Goal: Task Accomplishment & Management: Complete application form

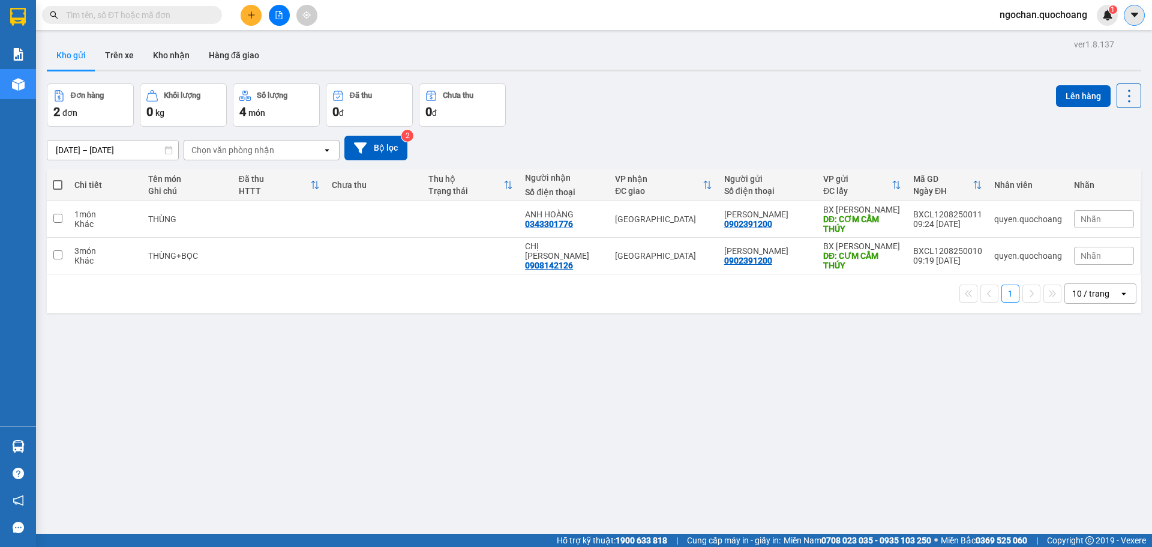
click at [1141, 17] on button at bounding box center [1134, 15] width 21 height 21
click at [1019, 19] on span "ngochan.quochoang" at bounding box center [1043, 14] width 107 height 15
click at [1027, 38] on span "Đăng xuất" at bounding box center [1048, 37] width 82 height 13
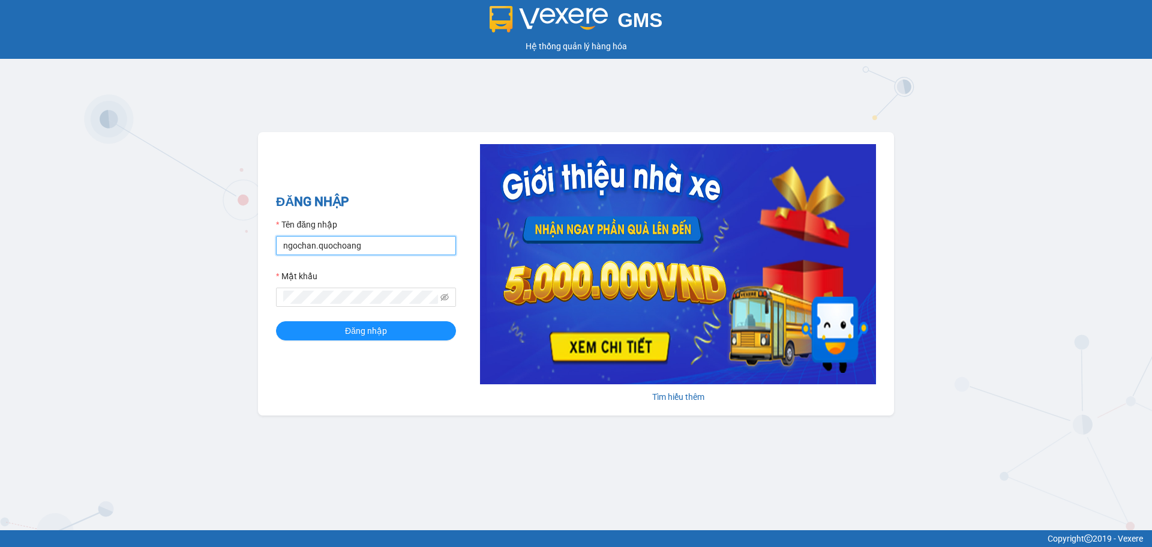
click at [414, 239] on input "ngochan.quochoang" at bounding box center [366, 245] width 180 height 19
type input "vy.quochoang"
click at [352, 320] on form "Tên đăng nhập vy.quochoang Mật khẩu Đăng nhập" at bounding box center [366, 279] width 180 height 122
click at [353, 335] on span "Đăng nhập" at bounding box center [366, 330] width 42 height 13
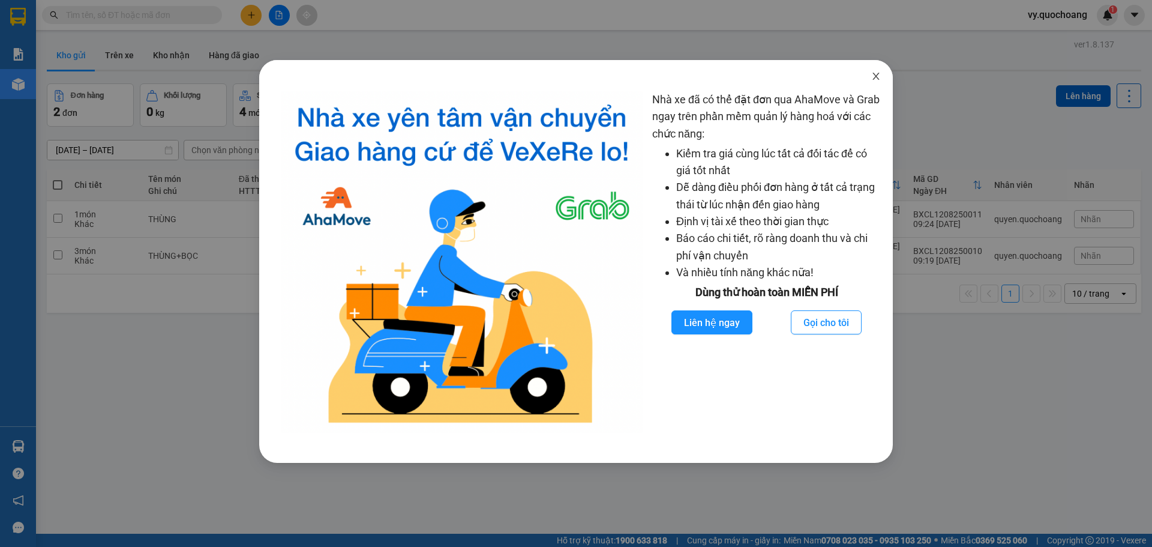
click at [874, 78] on icon "close" at bounding box center [876, 76] width 10 height 10
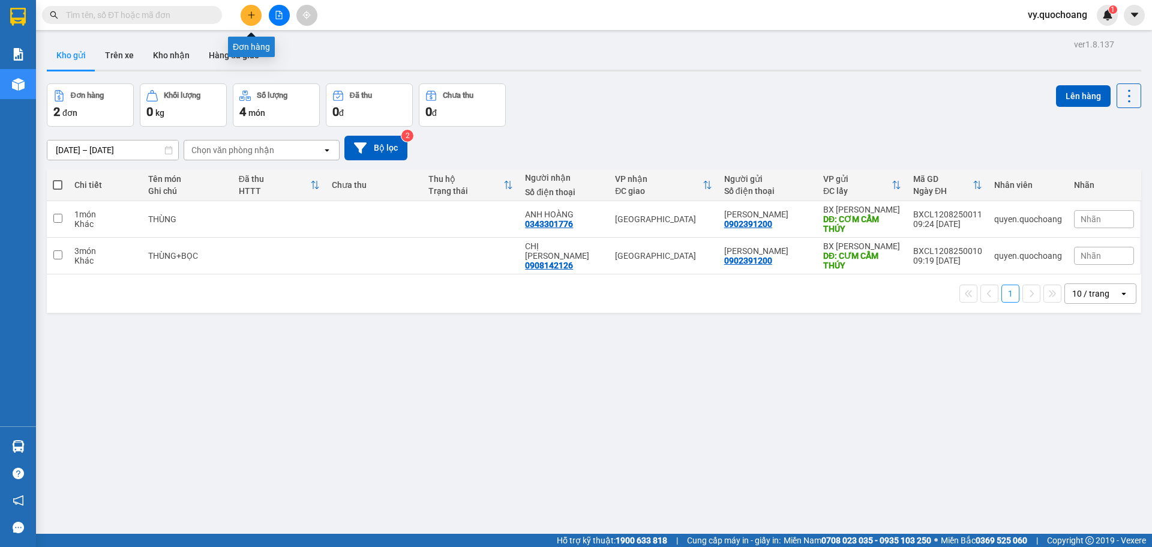
click at [248, 16] on icon "plus" at bounding box center [251, 15] width 8 height 8
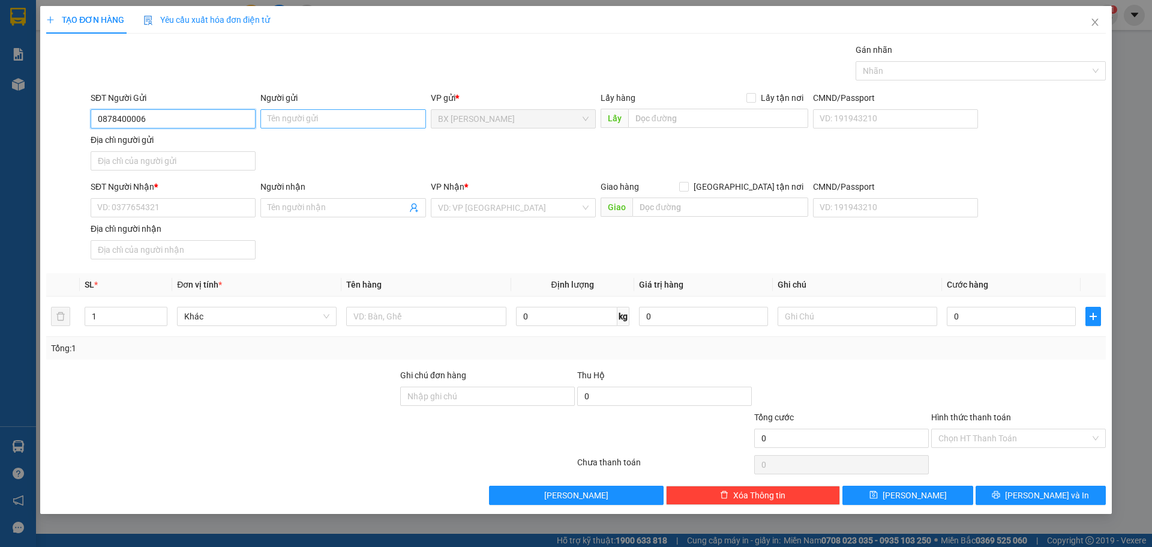
type input "0878400006"
click at [363, 115] on input "Người gửi" at bounding box center [342, 118] width 165 height 19
click at [513, 56] on div "Gán nhãn Nhãn" at bounding box center [598, 64] width 1020 height 42
click at [280, 118] on input "CHỊ TIẾN" at bounding box center [342, 118] width 165 height 19
click at [277, 119] on input "CHỊ TIẾN" at bounding box center [342, 118] width 165 height 19
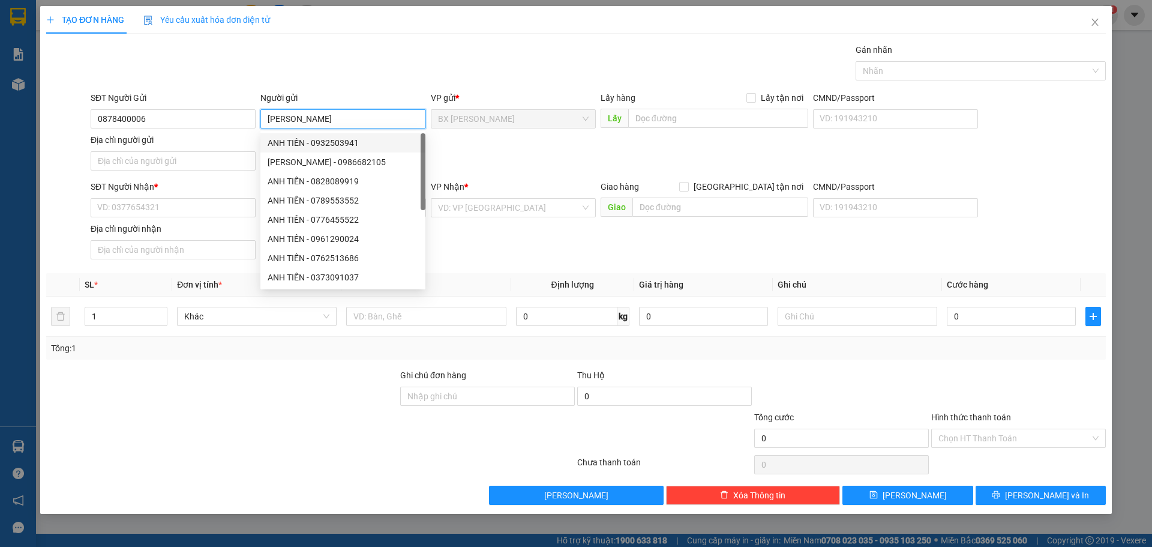
type input "[PERSON_NAME]"
click at [325, 77] on div "Gán nhãn Nhãn" at bounding box center [598, 64] width 1020 height 42
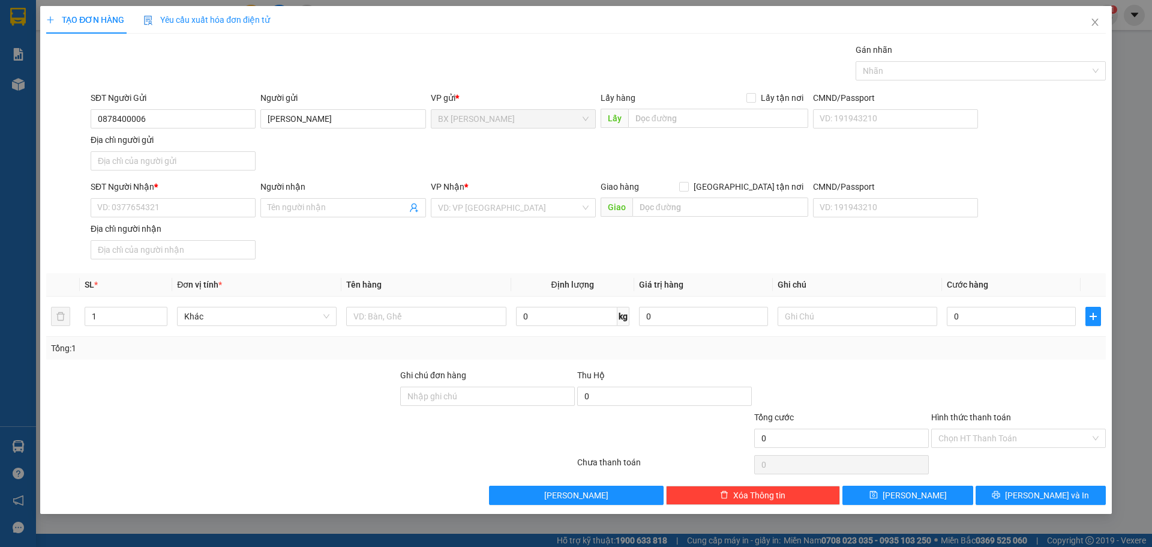
click at [200, 197] on div "SĐT Người Nhận *" at bounding box center [173, 189] width 165 height 18
click at [200, 214] on input "SĐT Người Nhận *" at bounding box center [173, 207] width 165 height 19
click at [337, 212] on input "Người nhận" at bounding box center [337, 207] width 139 height 13
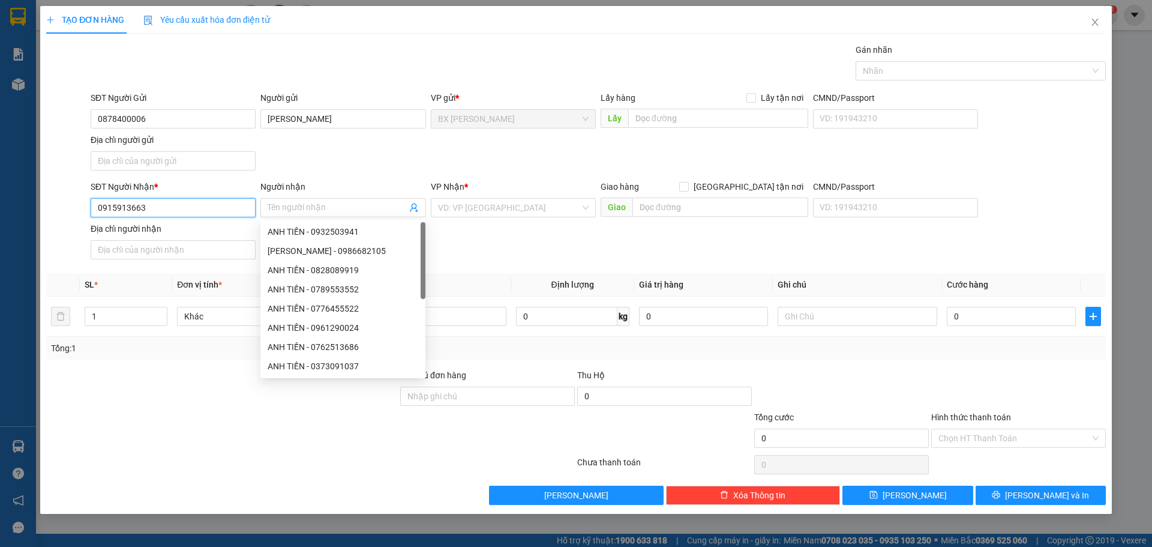
drag, startPoint x: 205, startPoint y: 211, endPoint x: 196, endPoint y: 210, distance: 9.0
click at [205, 211] on input "0915913663" at bounding box center [173, 207] width 165 height 19
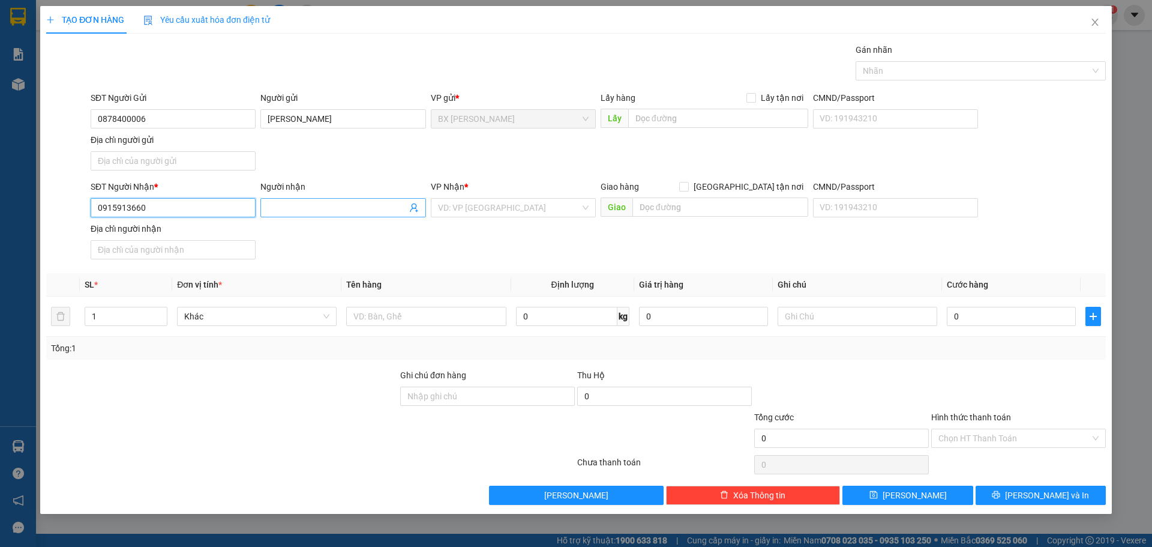
type input "0915913660"
drag, startPoint x: 332, startPoint y: 214, endPoint x: 323, endPoint y: 198, distance: 18.5
click at [332, 213] on span at bounding box center [342, 207] width 165 height 19
type input "CHỊ PHỐI"
click at [543, 214] on input "search" at bounding box center [509, 208] width 142 height 18
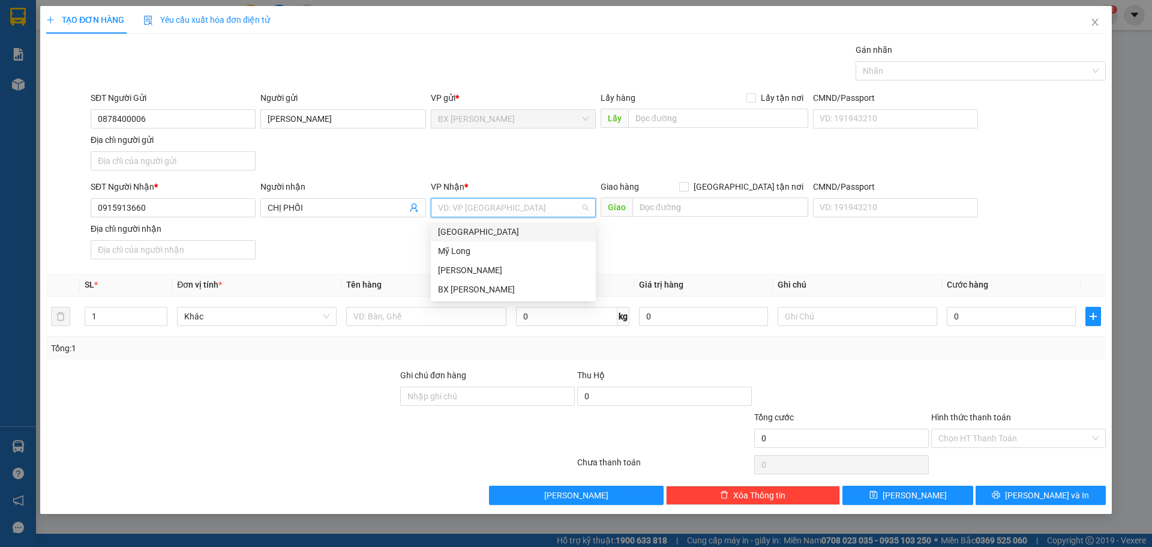
click at [539, 232] on div "[GEOGRAPHIC_DATA]" at bounding box center [513, 231] width 151 height 13
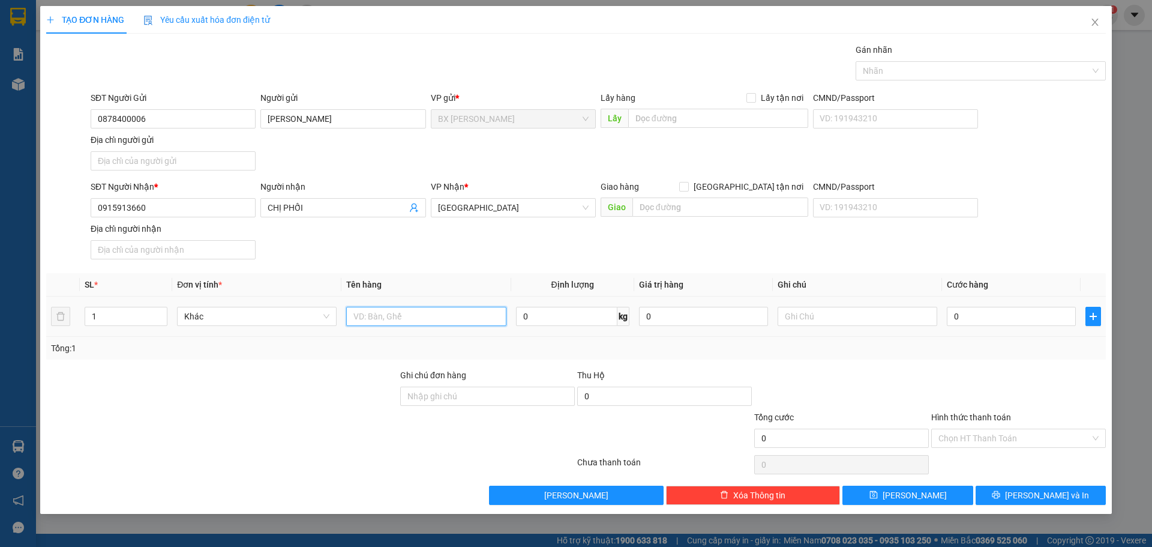
click at [479, 315] on input "text" at bounding box center [426, 316] width 160 height 19
type input "2"
click at [156, 311] on span "Increase Value" at bounding box center [160, 312] width 13 height 11
click at [409, 323] on input "text" at bounding box center [426, 316] width 160 height 19
type input "1 XM+1 BAO THƯ"
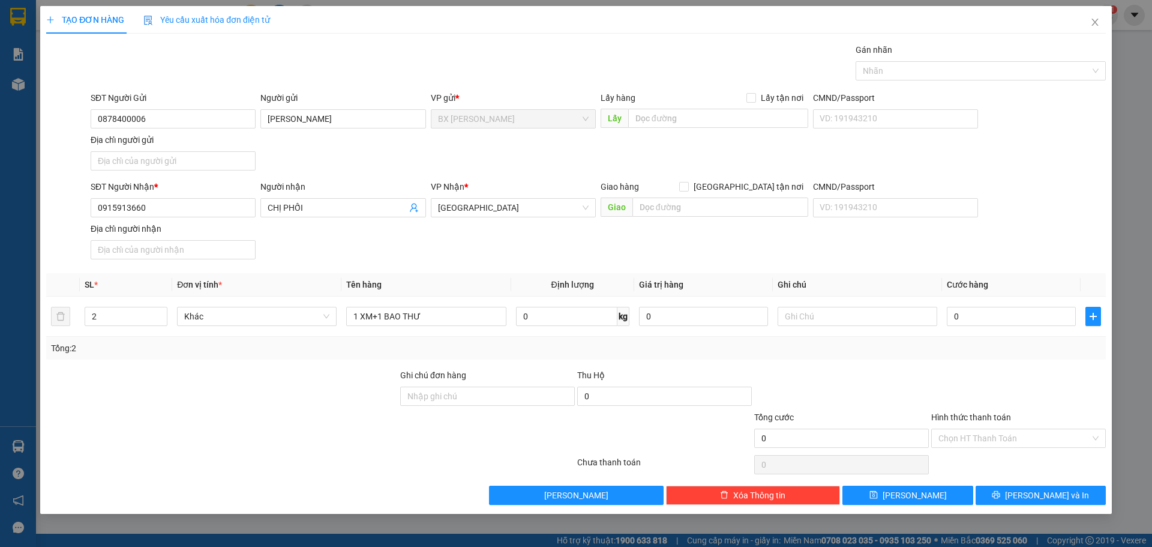
click at [538, 344] on div "Tổng: 2" at bounding box center [576, 347] width 1050 height 13
click at [820, 312] on input "text" at bounding box center [858, 316] width 160 height 19
type input "66 P2 429.04"
click at [865, 386] on div at bounding box center [841, 389] width 177 height 42
click at [991, 321] on input "0" at bounding box center [1011, 316] width 129 height 19
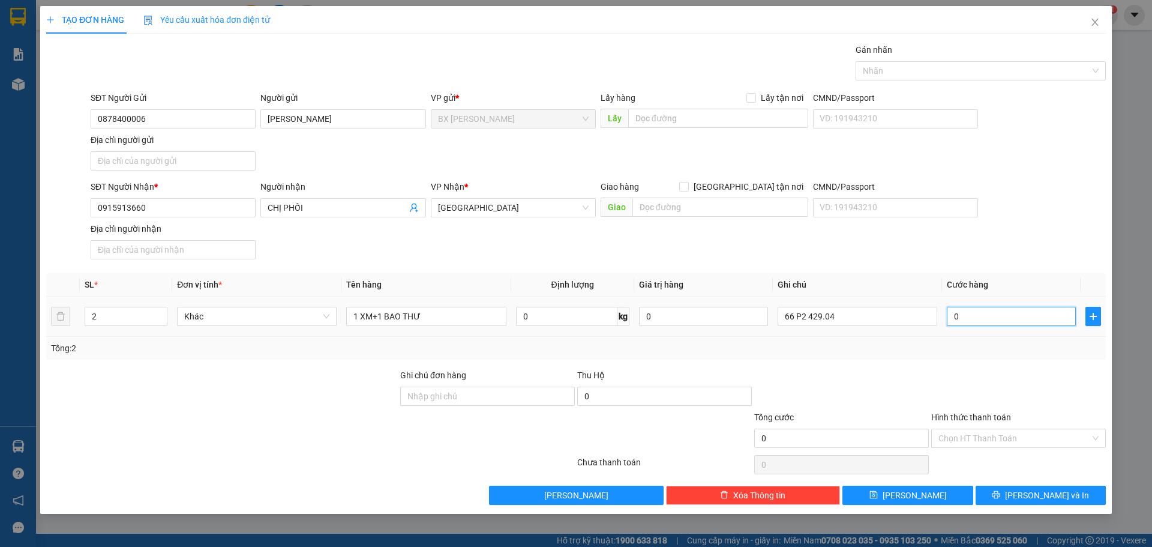
type input "3"
type input "30"
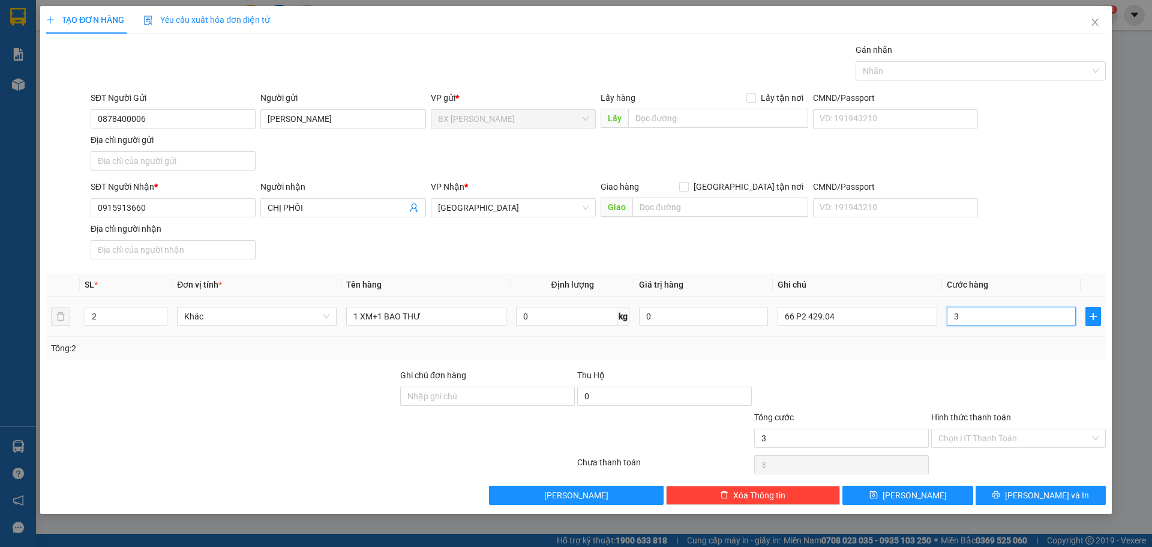
type input "30"
type input "300"
type input "300.000"
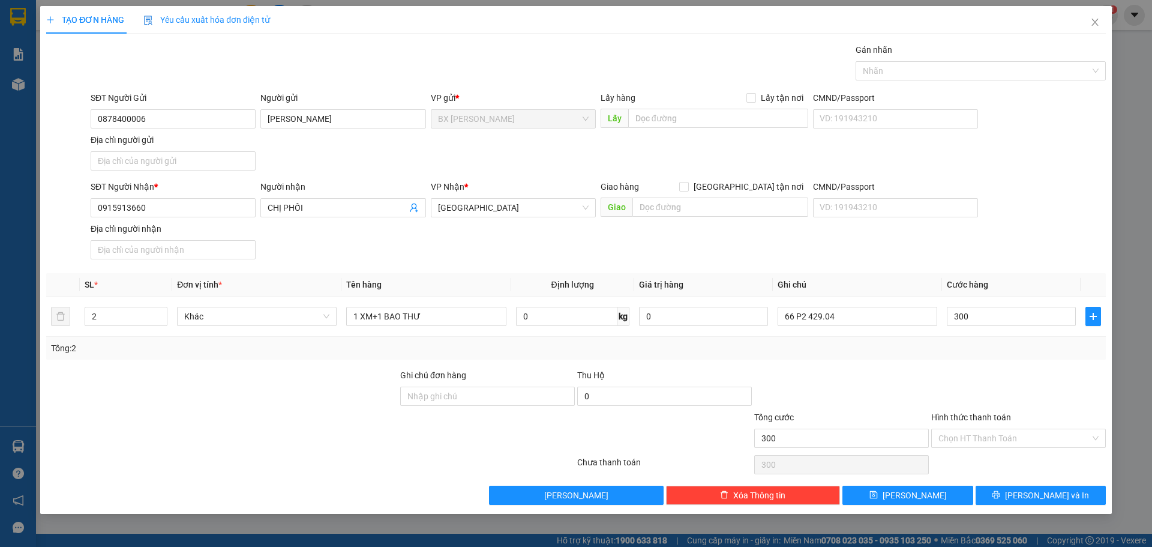
type input "300.000"
click at [958, 379] on div at bounding box center [1018, 389] width 177 height 42
click at [982, 433] on input "Hình thức thanh toán" at bounding box center [1014, 438] width 152 height 18
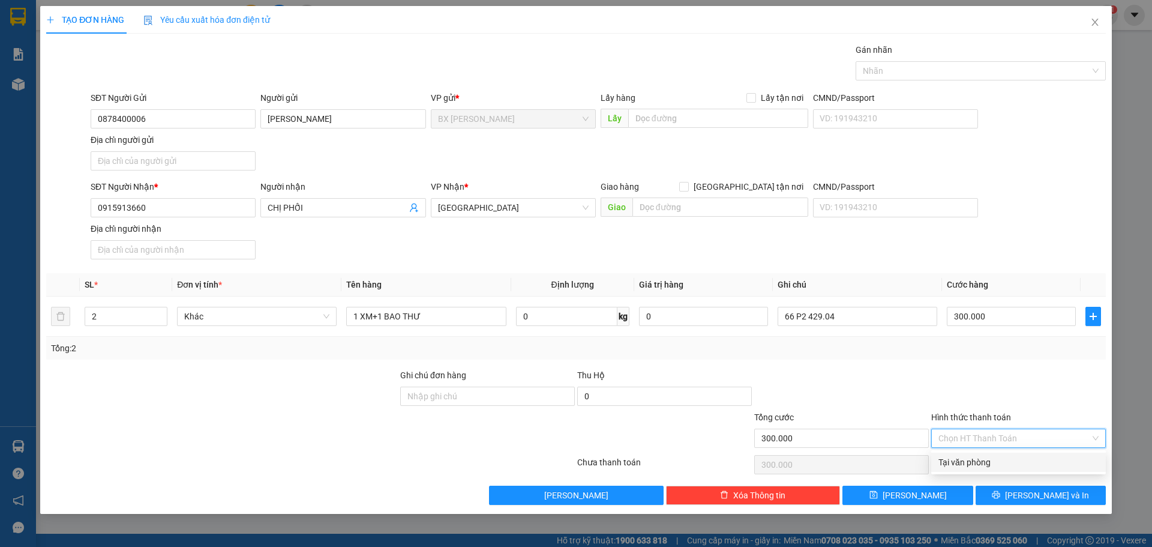
click at [980, 463] on div "Tại văn phòng" at bounding box center [1018, 461] width 160 height 13
type input "0"
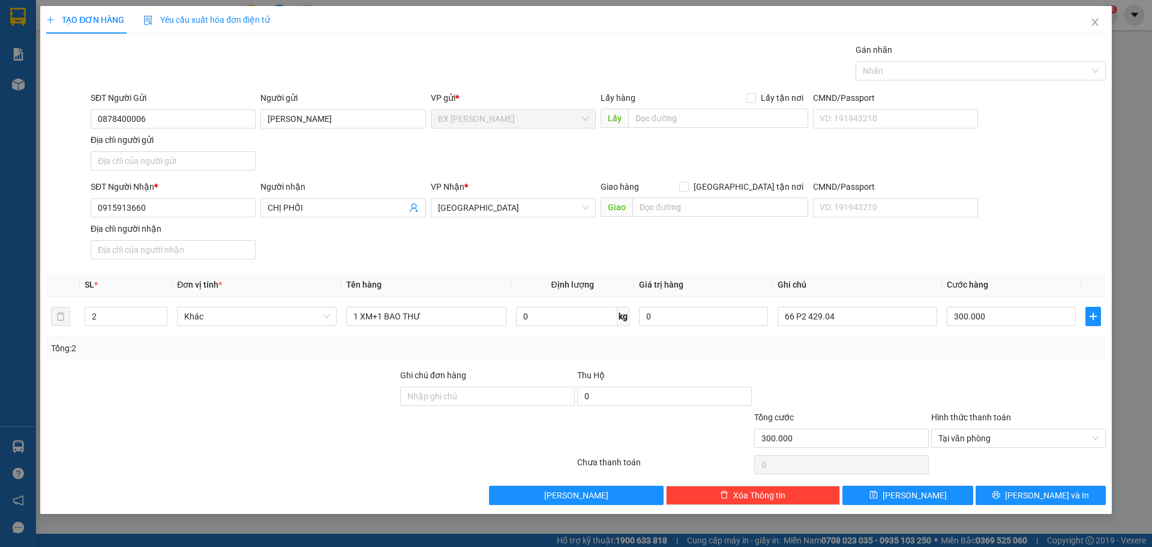
click at [961, 457] on div at bounding box center [1018, 464] width 177 height 24
click at [848, 283] on th "Ghi chú" at bounding box center [857, 284] width 169 height 23
click at [1012, 482] on div "Transit Pickup Surcharge Ids Transit Deliver Surcharge Ids Transit Deliver Surc…" at bounding box center [576, 273] width 1060 height 461
click at [1013, 504] on button "[PERSON_NAME] và In" at bounding box center [1041, 494] width 130 height 19
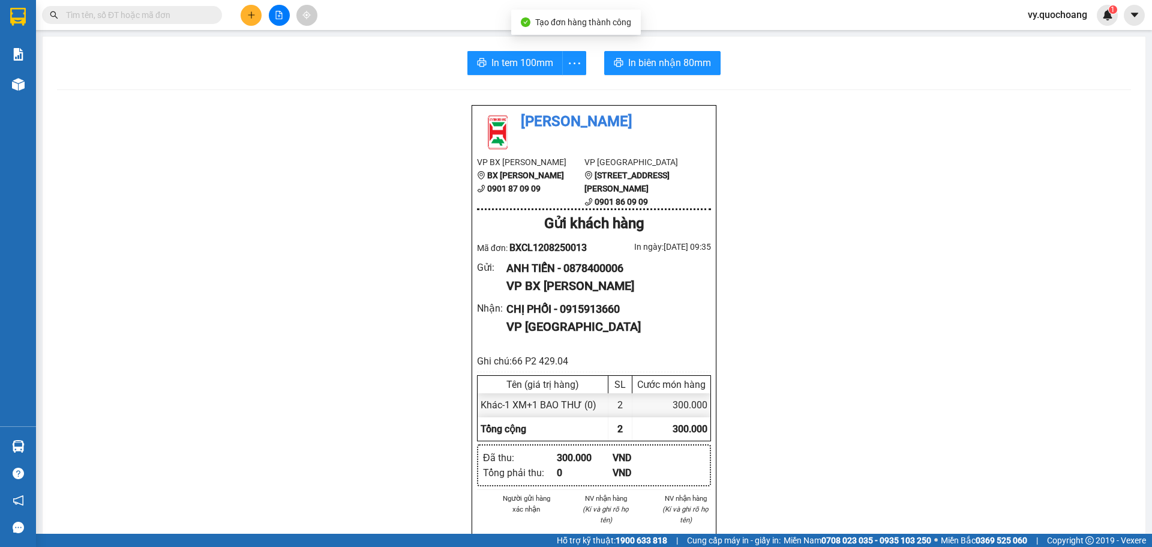
click at [518, 77] on div "In tem 100mm In biên nhận 80mm Quốc Hoàng VP BX Cao Lãnh BX Cao Lãnh 0901 87 09…" at bounding box center [594, 496] width 1103 height 918
click at [524, 67] on span "In tem 100mm" at bounding box center [522, 62] width 62 height 15
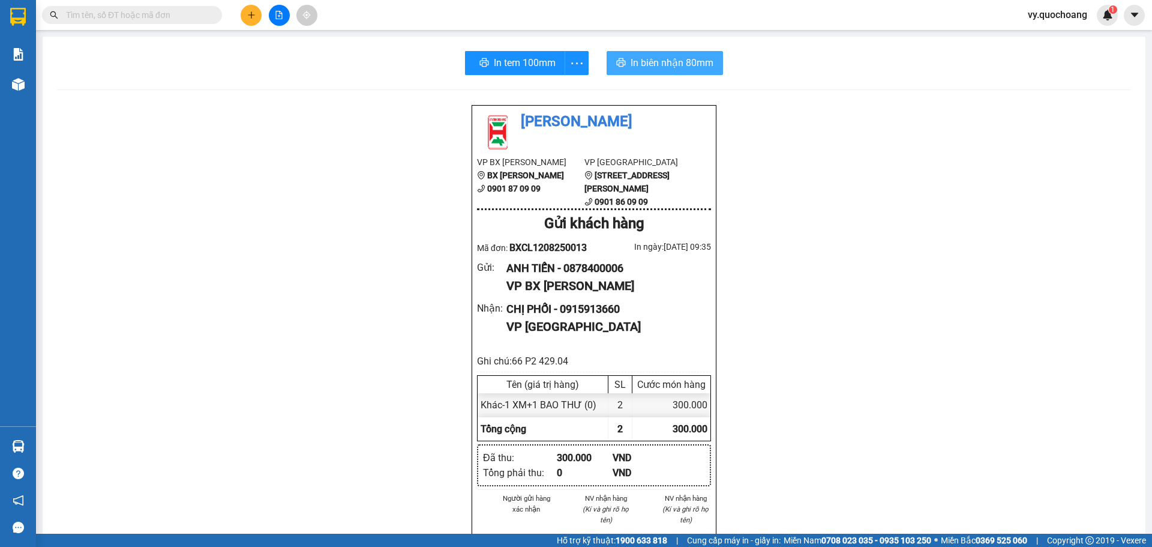
click at [672, 67] on span "In biên nhận 80mm" at bounding box center [672, 62] width 83 height 15
click at [521, 56] on span "In tem 100mm" at bounding box center [522, 62] width 62 height 15
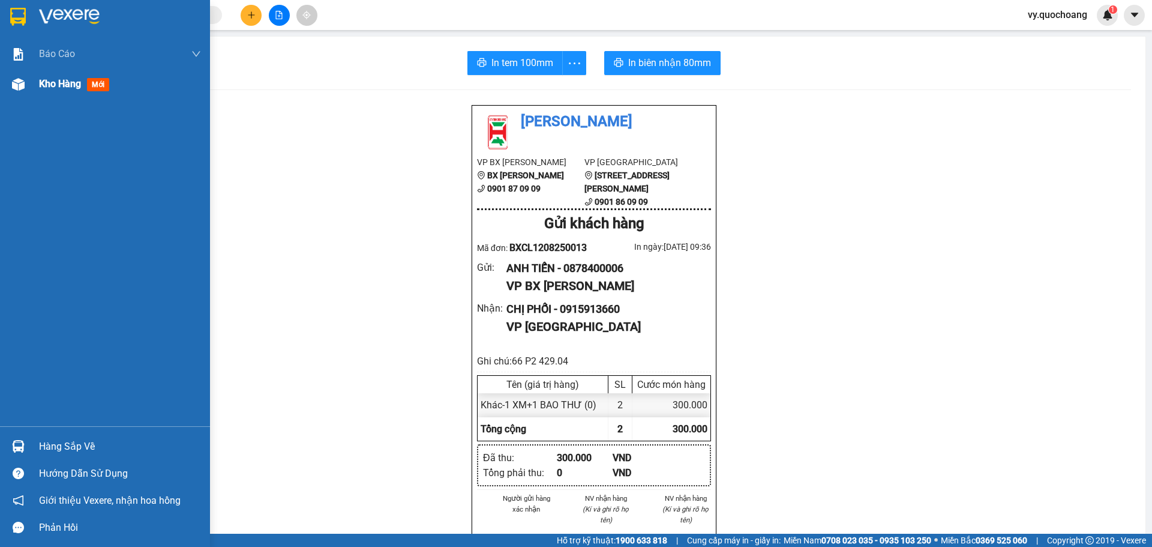
click at [25, 79] on div at bounding box center [18, 84] width 21 height 21
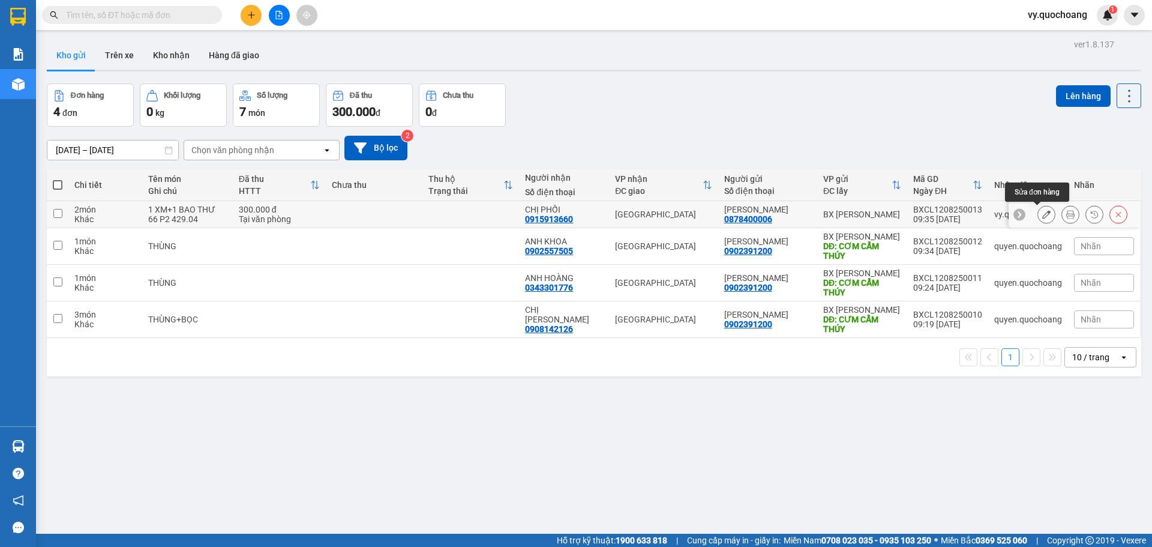
click at [1038, 215] on button at bounding box center [1046, 214] width 17 height 21
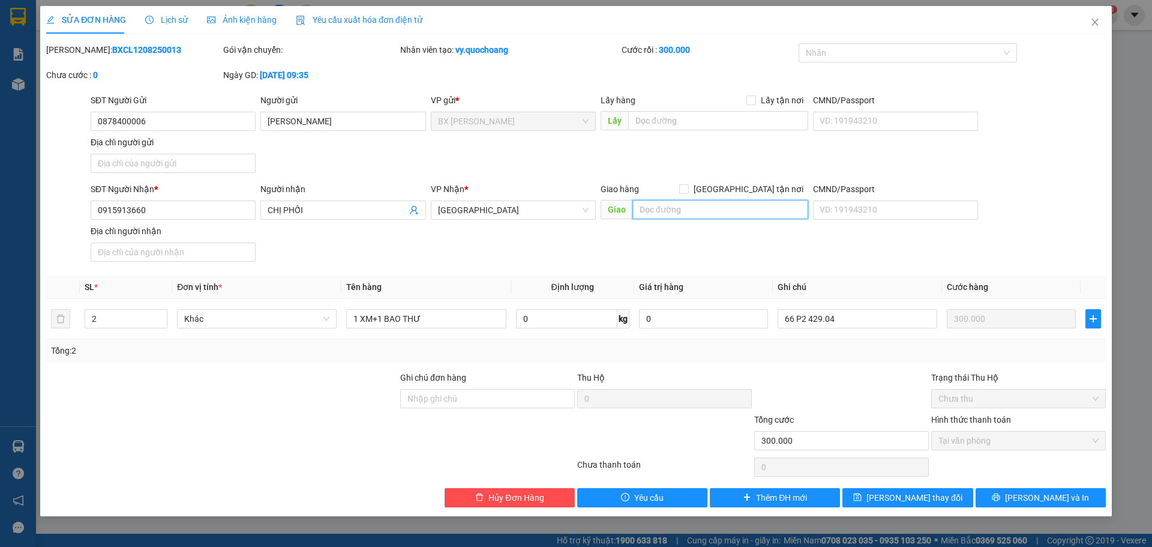
click at [740, 203] on input "text" at bounding box center [720, 209] width 176 height 19
type input "BXMT"
click at [1058, 491] on span "[PERSON_NAME] và In" at bounding box center [1047, 497] width 84 height 13
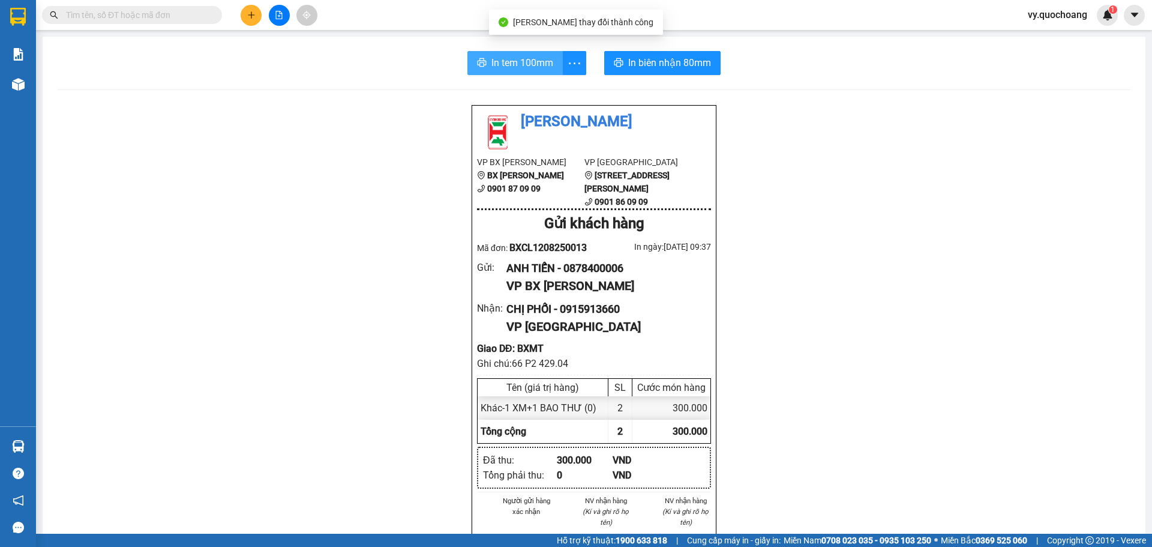
click at [536, 71] on button "In tem 100mm" at bounding box center [514, 63] width 95 height 24
click at [664, 50] on div "In tem 100mm In biên nhận 80mm Quốc Hoàng VP BX Cao Lãnh BX Cao Lãnh 0901 87 09…" at bounding box center [594, 511] width 1103 height 949
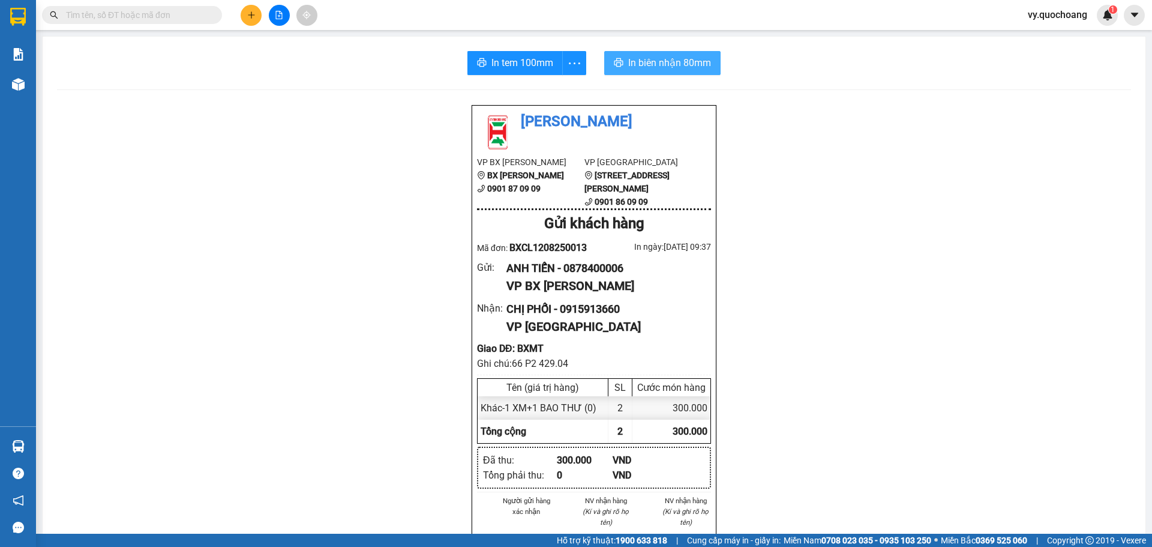
click at [665, 58] on span "In biên nhận 80mm" at bounding box center [669, 62] width 83 height 15
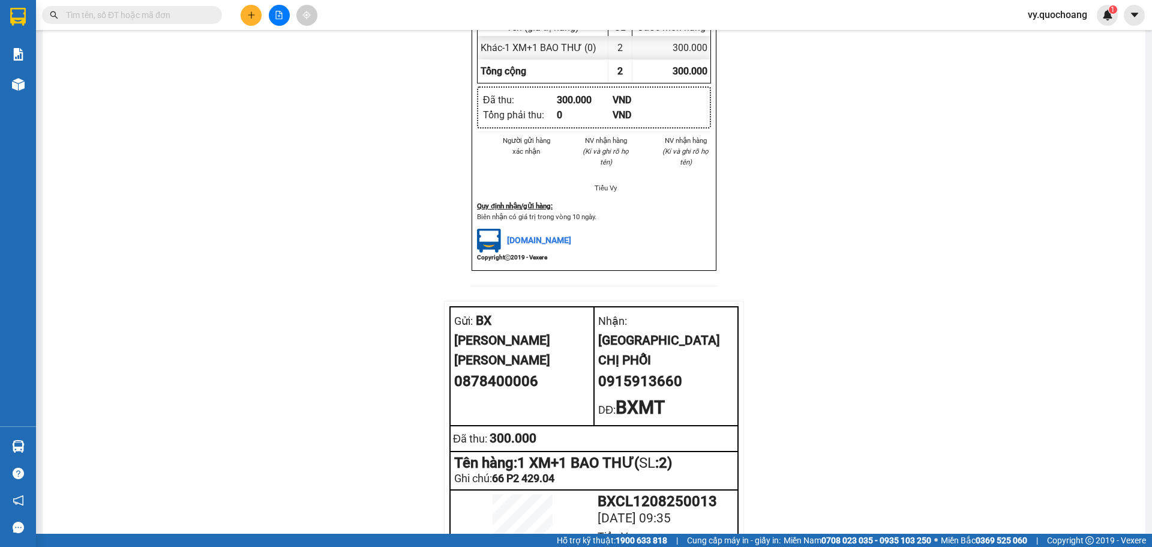
scroll to position [440, 0]
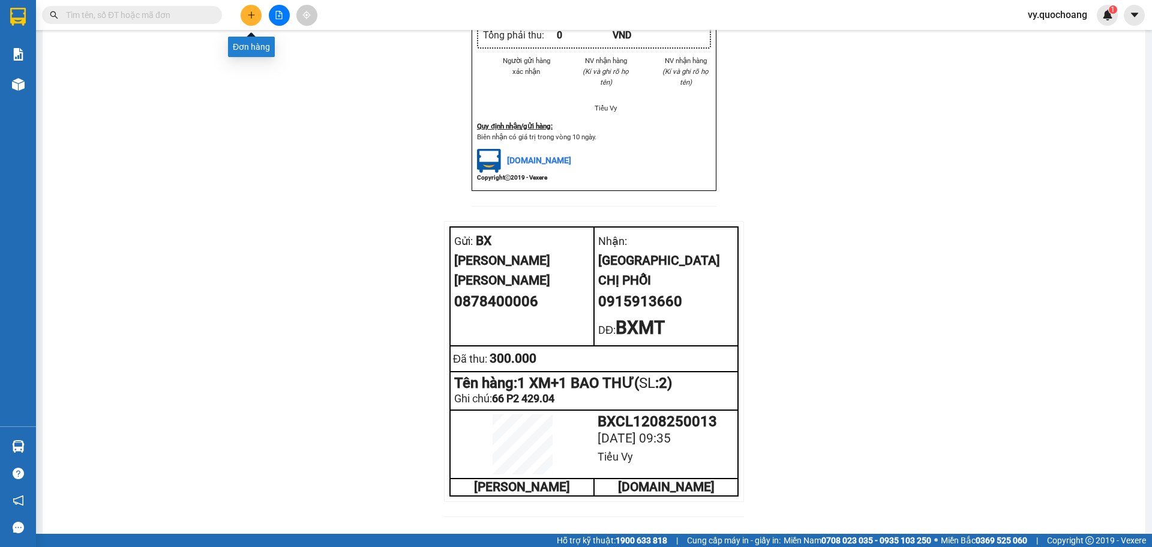
click at [246, 10] on button at bounding box center [251, 15] width 21 height 21
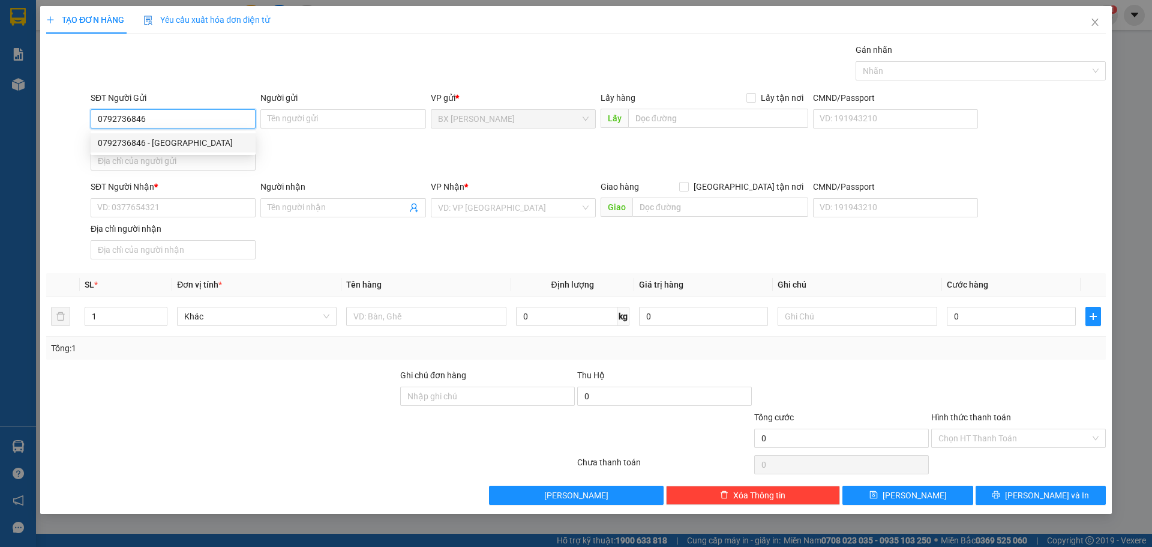
type input "0792736846"
click at [162, 133] on div "0792736846 0792736846 - [GEOGRAPHIC_DATA]" at bounding box center [173, 143] width 165 height 24
click at [162, 140] on div "Địa chỉ người gửi" at bounding box center [173, 139] width 165 height 13
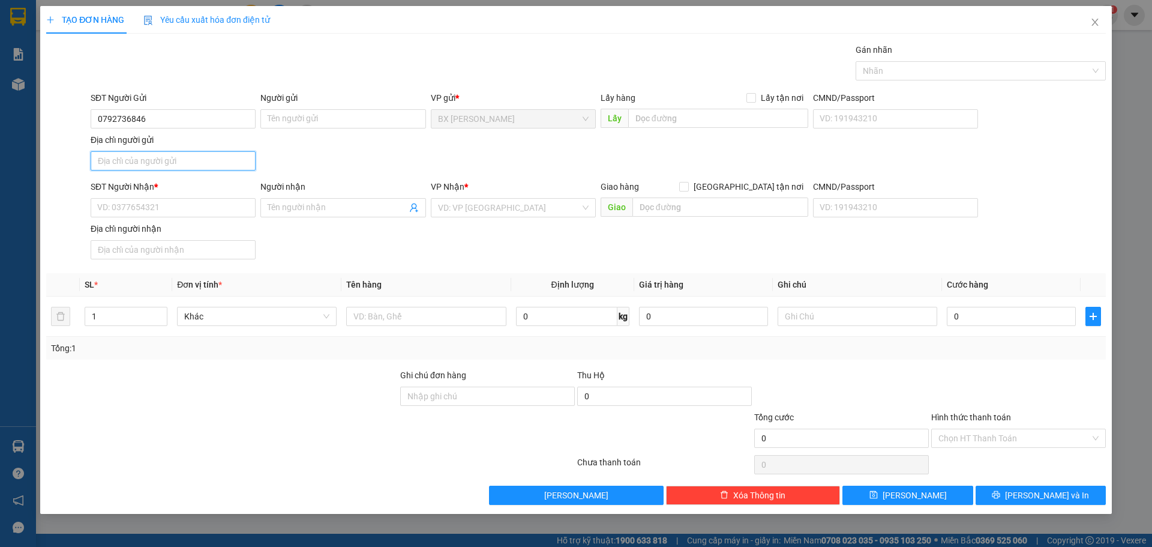
click at [162, 151] on input "Địa chỉ người gửi" at bounding box center [173, 160] width 165 height 19
click at [165, 120] on input "0792736846" at bounding box center [173, 118] width 165 height 19
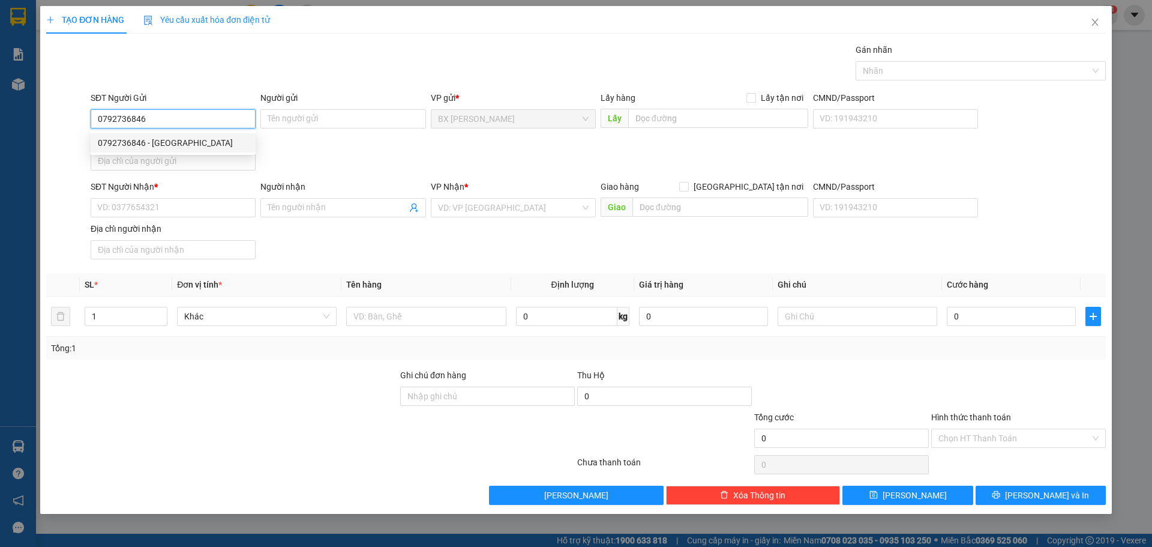
click at [176, 145] on div "0792736846 - [GEOGRAPHIC_DATA]" at bounding box center [173, 142] width 151 height 13
type input "[PERSON_NAME]"
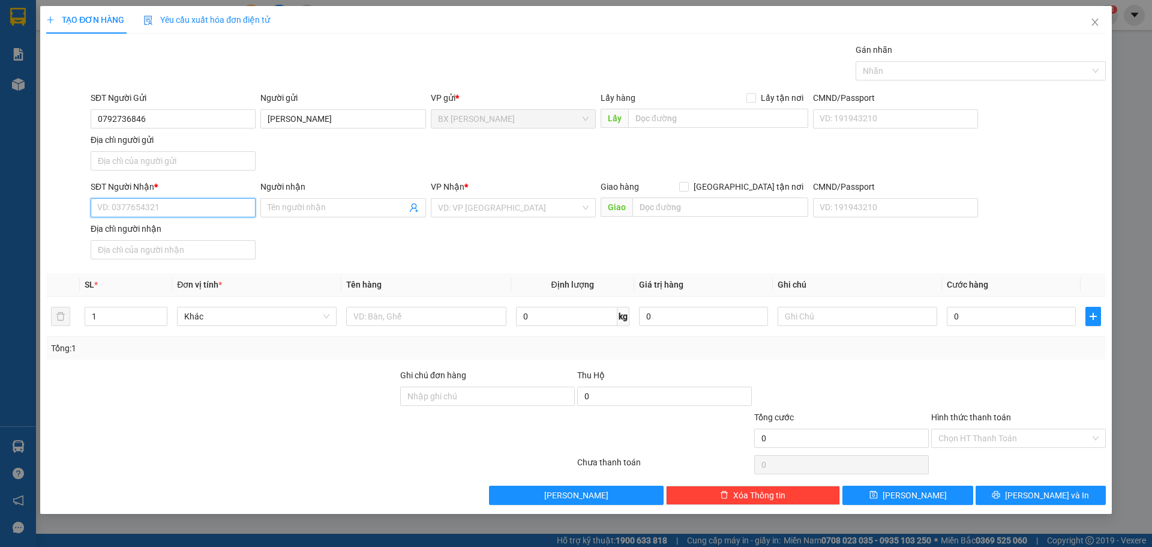
click at [196, 211] on input "SĐT Người Nhận *" at bounding box center [173, 207] width 165 height 19
click at [190, 237] on div "0909093075 - [PERSON_NAME]" at bounding box center [173, 231] width 151 height 13
type input "0909093075"
type input "[PERSON_NAME]"
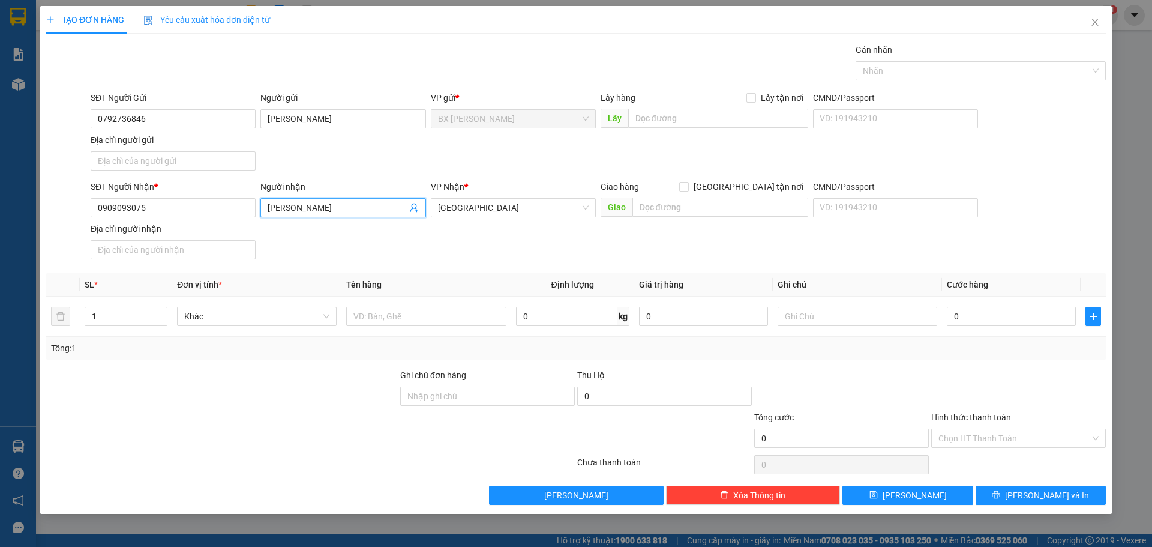
drag, startPoint x: 327, startPoint y: 205, endPoint x: 221, endPoint y: 223, distance: 107.8
click at [221, 223] on div "SĐT Người Nhận * 0909093075 Người nhận [PERSON_NAME] kiệt [PERSON_NAME] VP Nhận…" at bounding box center [598, 222] width 1020 height 84
type input "ANH KIỆT"
click at [395, 269] on div "Transit Pickup Surcharge Ids Transit Deliver Surcharge Ids Transit Deliver Surc…" at bounding box center [576, 273] width 1060 height 461
click at [408, 314] on input "text" at bounding box center [426, 316] width 160 height 19
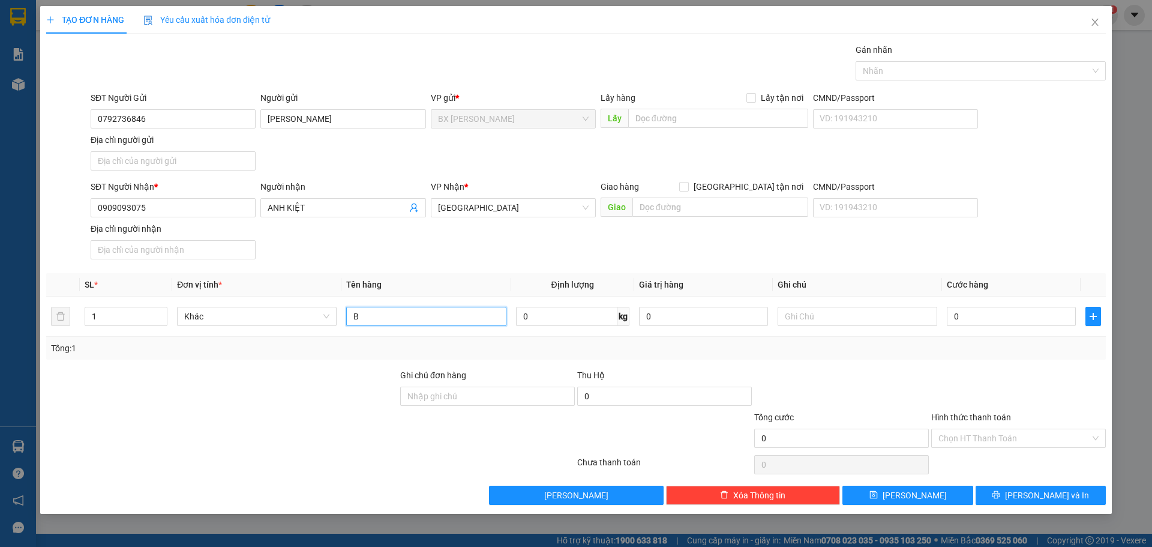
type input "B"
click at [312, 220] on div "Người nhận ANH KIỆT" at bounding box center [342, 201] width 165 height 42
click at [316, 205] on input "ANH KIỆT" at bounding box center [337, 207] width 139 height 13
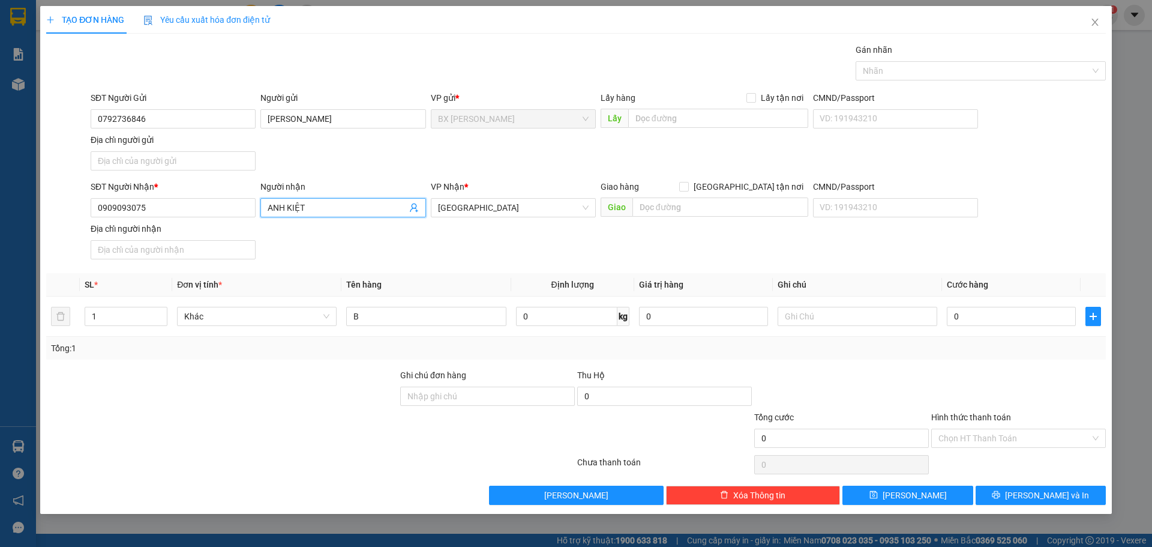
click at [316, 205] on input "ANH KIỆT" at bounding box center [337, 207] width 139 height 13
click at [298, 205] on input "ANH KIỆT" at bounding box center [337, 207] width 139 height 13
drag, startPoint x: 307, startPoint y: 208, endPoint x: 289, endPoint y: 204, distance: 19.1
click at [289, 204] on input "ANH KIỆT" at bounding box center [337, 207] width 139 height 13
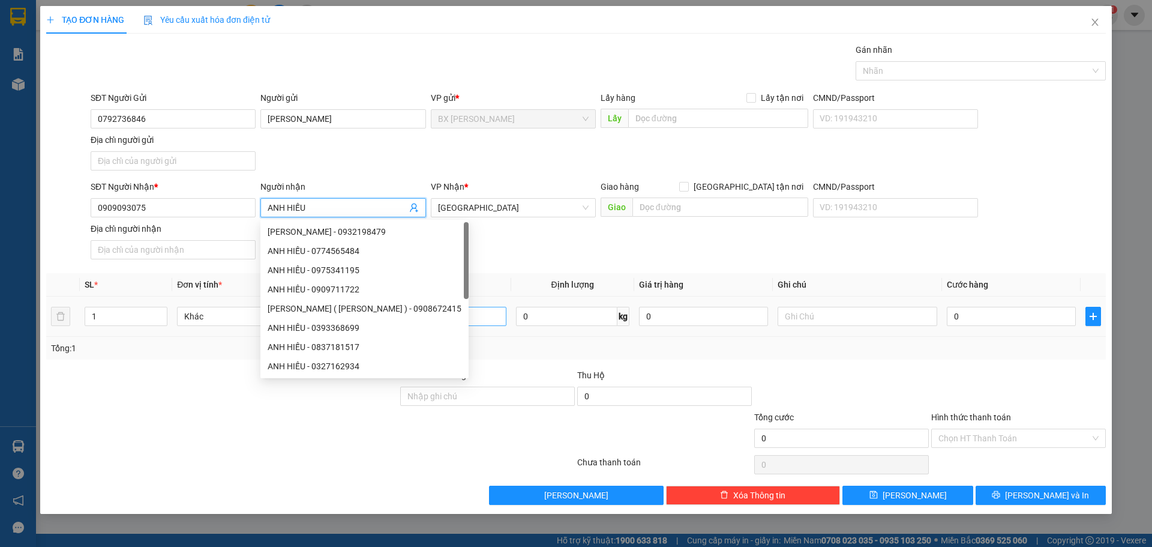
type input "ANH HIẾU"
click at [473, 316] on input "B" at bounding box center [426, 316] width 160 height 19
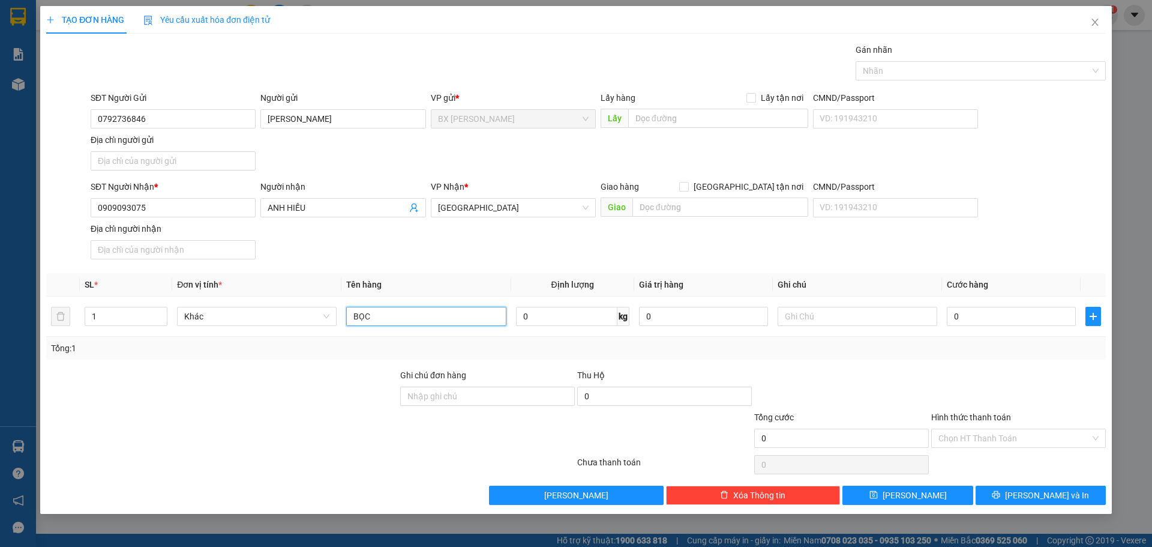
type input "BỌC"
click at [541, 341] on div "Tổng: 1" at bounding box center [576, 347] width 1050 height 13
click at [1031, 490] on span "[PERSON_NAME] và In" at bounding box center [1047, 494] width 84 height 13
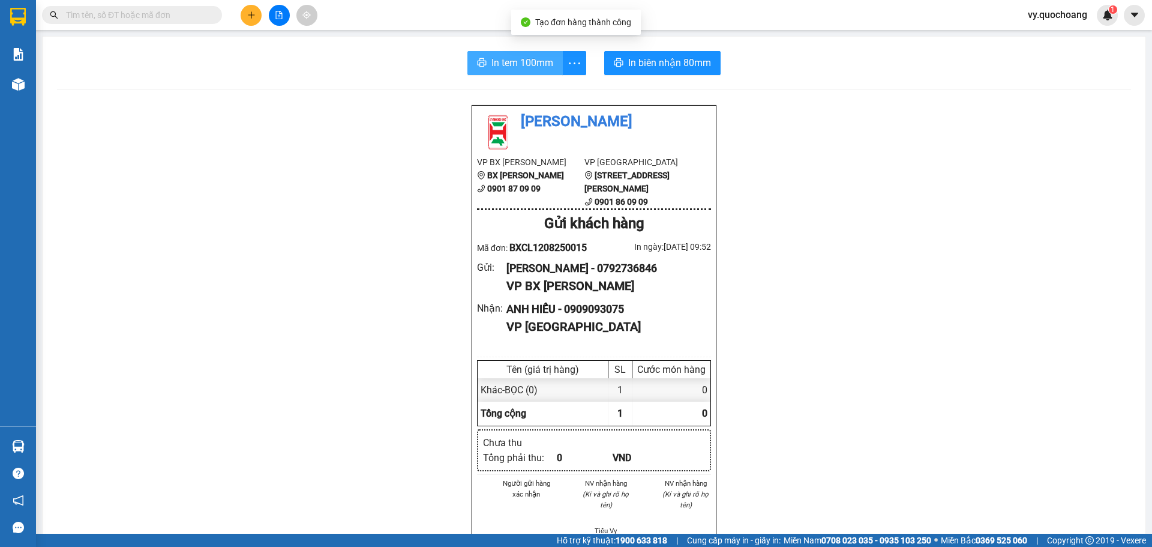
click at [509, 71] on button "In tem 100mm" at bounding box center [514, 63] width 95 height 24
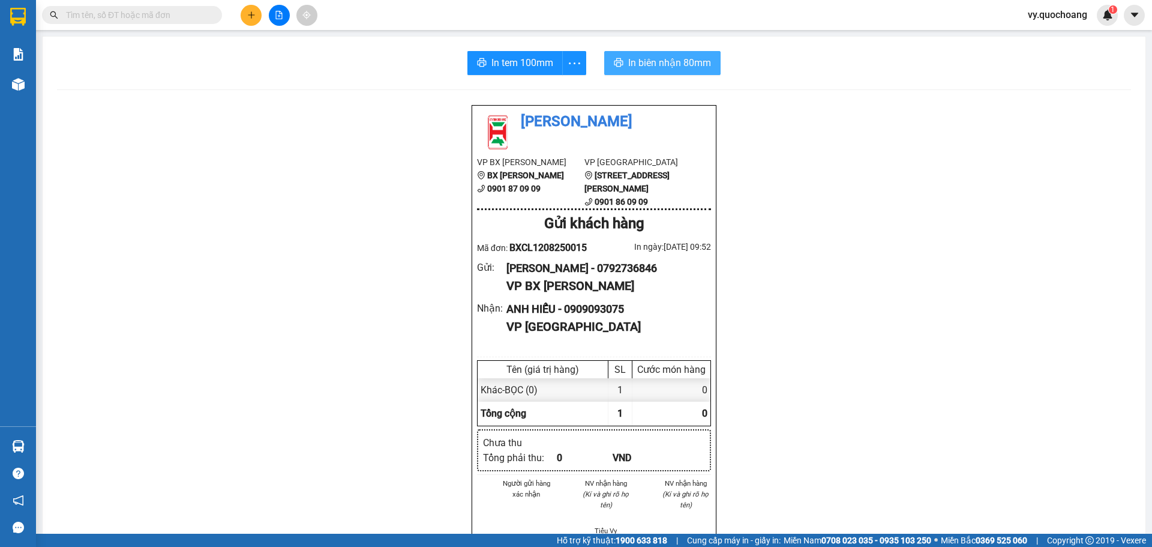
click at [647, 71] on button "In biên nhận 80mm" at bounding box center [662, 63] width 116 height 24
